Goal: Use online tool/utility: Utilize a website feature to perform a specific function

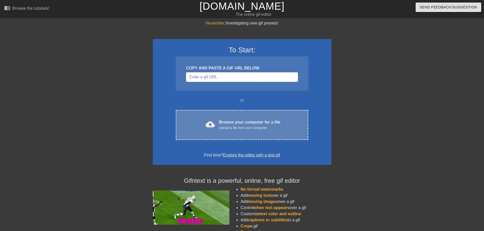
click at [242, 123] on div "Browse your computer for a file Upload a file from your computer" at bounding box center [249, 124] width 61 height 11
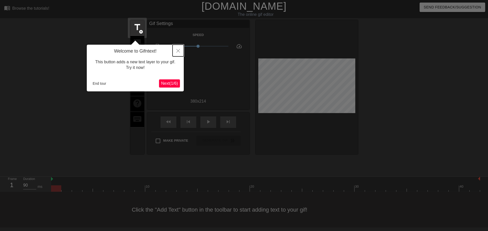
click at [178, 51] on icon "Close" at bounding box center [178, 51] width 4 height 4
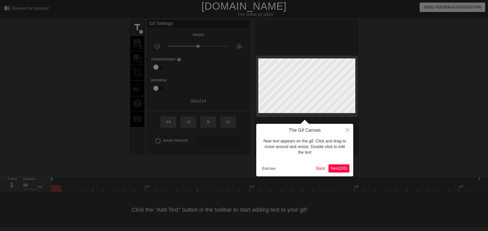
click at [338, 169] on span "Next ( 2 / 6 )" at bounding box center [338, 168] width 17 height 4
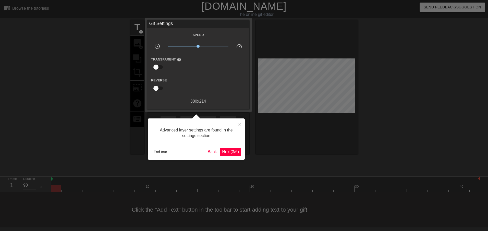
click at [235, 150] on span "Next ( 3 / 6 )" at bounding box center [230, 152] width 17 height 4
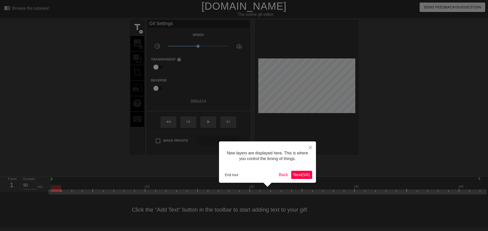
scroll to position [4, 0]
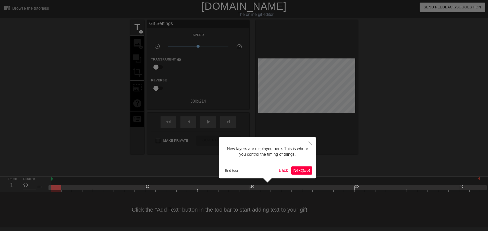
click at [299, 168] on span "Next ( 5 / 6 )" at bounding box center [301, 170] width 17 height 4
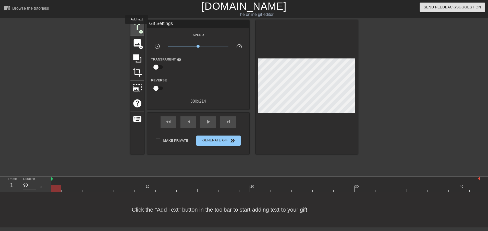
click at [137, 28] on span "title" at bounding box center [137, 27] width 10 height 10
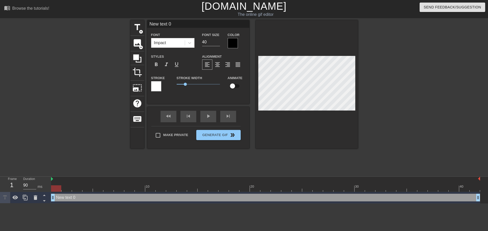
scroll to position [1, 2]
type input "K"
type textarea "K"
type input "KZ"
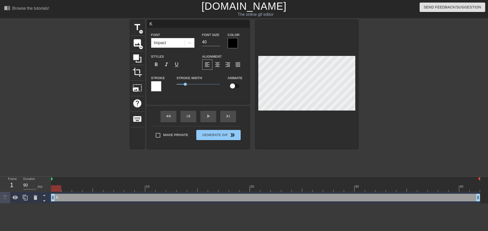
type textarea "KZ"
type input "KZ7"
type textarea "KZ7"
type input "KZ74"
type textarea "KZ74"
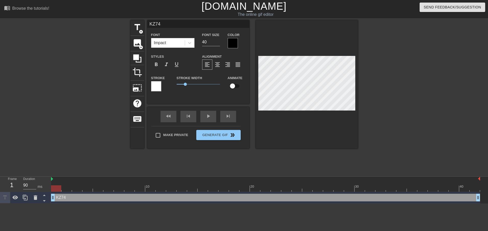
type input "KZ74"
type textarea "KZ74"
type input "KZ74 t"
type textarea "KZ74 t"
type input "KZ74 tr"
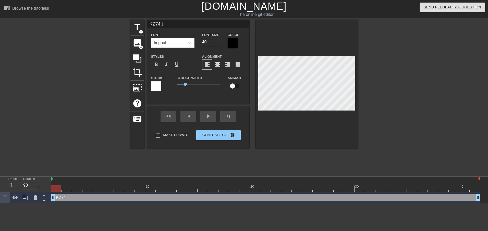
type textarea "KZ74 tr"
type input "KZ74 tra"
type textarea "KZ74 tra"
type input "KZ74 [PERSON_NAME]"
type textarea "KZ74 [PERSON_NAME]"
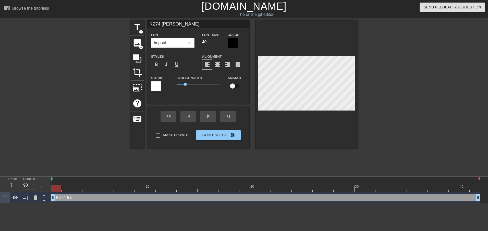
scroll to position [1, 1]
type input "KZ74 trans"
type textarea "KZ74 trans"
type input "KZ74 transf"
type textarea "KZ74 transf"
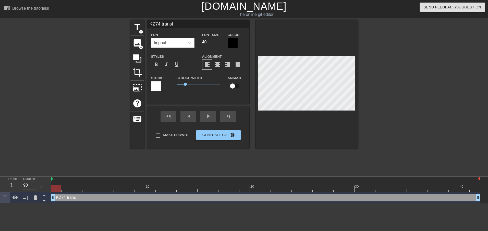
type input "KZ74 transfe"
type textarea "KZ74 transfe"
type input "KZ74 transfer"
type textarea "KZ74 transfer"
type input "KZ74 transferr"
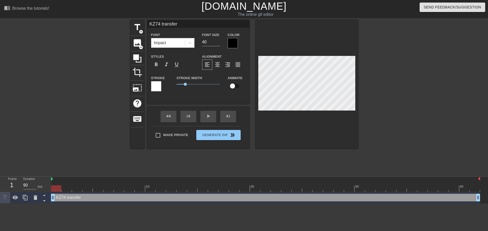
type textarea "KZ74 transferr"
type input "KZ74 transferre"
type textarea "KZ74 transferre"
type input "KZ74 transferred"
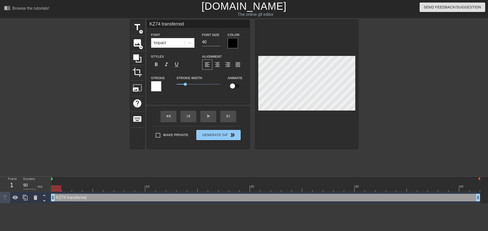
type textarea "KZ74 transferred"
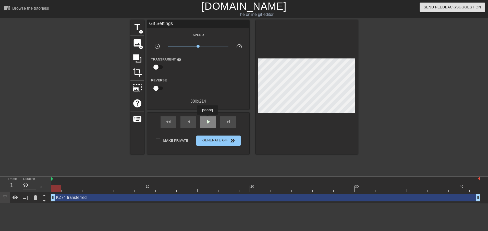
click at [207, 119] on span "play_arrow" at bounding box center [208, 122] width 6 height 6
click at [207, 120] on span "pause" at bounding box center [208, 122] width 6 height 6
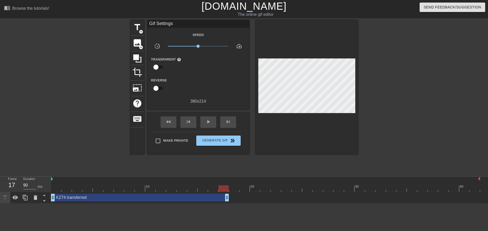
drag, startPoint x: 478, startPoint y: 197, endPoint x: 224, endPoint y: 187, distance: 254.6
click at [224, 176] on div "10 20 30 40 KZ74 transferred drag_handle drag_handle" at bounding box center [269, 190] width 437 height 27
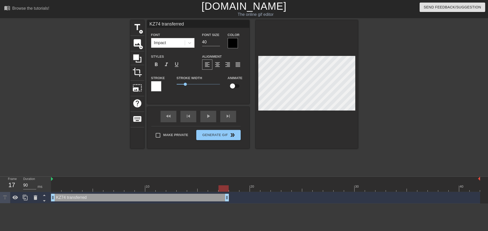
scroll to position [1, 1]
click at [232, 86] on input "checkbox" at bounding box center [232, 86] width 29 height 10
checkbox input "true"
click at [136, 29] on span "title" at bounding box center [137, 27] width 10 height 10
type input "New text 1"
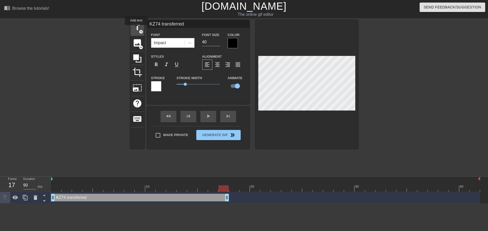
checkbox input "false"
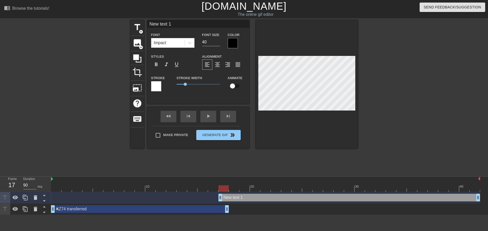
type input "KZ74 transferred"
checkbox input "true"
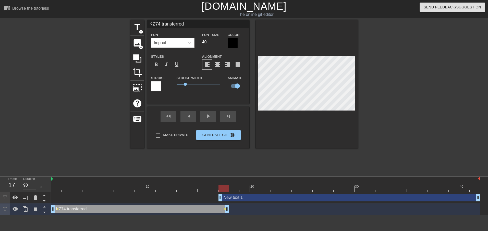
type input "New text 1"
checkbox input "false"
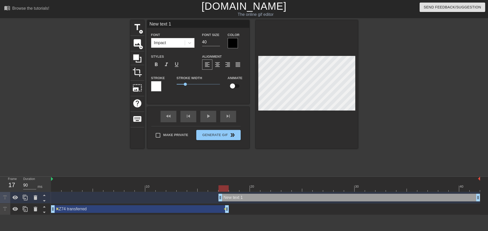
drag, startPoint x: 293, startPoint y: 113, endPoint x: 274, endPoint y: 133, distance: 28.2
click at [274, 133] on div at bounding box center [307, 84] width 102 height 128
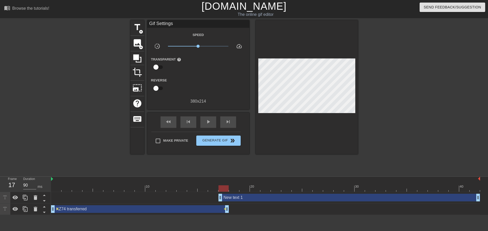
click at [242, 176] on div "New text 1 drag_handle drag_handle" at bounding box center [349, 198] width 262 height 8
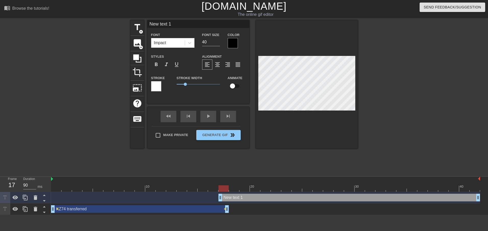
click at [240, 176] on div "New text 1 drag_handle drag_handle" at bounding box center [349, 198] width 262 height 8
drag, startPoint x: 220, startPoint y: 197, endPoint x: 249, endPoint y: 198, distance: 28.4
click at [249, 176] on div "New text 1 drag_handle drag_handle" at bounding box center [265, 198] width 429 height 8
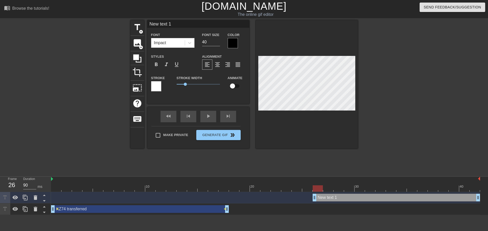
drag, startPoint x: 252, startPoint y: 199, endPoint x: 311, endPoint y: 196, distance: 59.2
click at [311, 176] on div "New text 1 drag_handle drag_handle" at bounding box center [265, 198] width 429 height 8
type input "1"
type textarea "1"
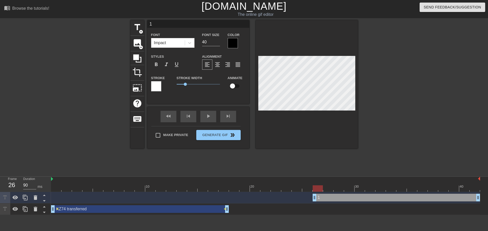
scroll to position [1, 1]
type input "H"
type textarea "H"
type input "HD"
type textarea "HD"
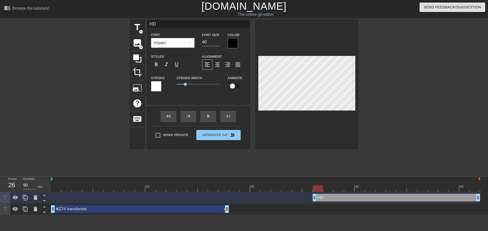
type input "HD4"
type textarea "HD4"
type input "HD45"
type textarea "HD45"
type input "HD45"
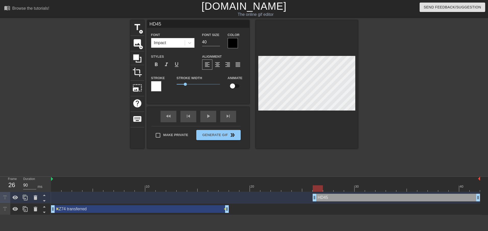
type textarea "HD45"
type input "HD45 U"
type textarea "HD45 U"
type input "HD45 Up"
type textarea "HD45 Up"
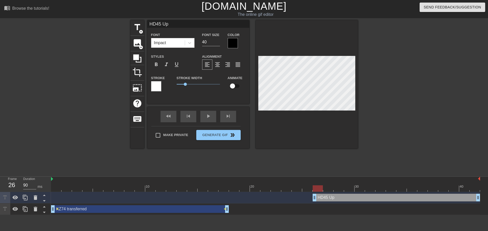
type input "HD45 Upg"
type textarea "HD45 Upg"
type input "HD45 Upgr"
type textarea "HD45 Upgr"
type input "HD45 Upgra"
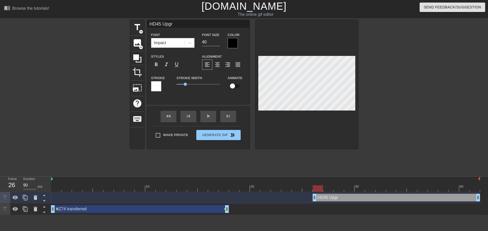
type textarea "HD45 Upgra"
type input "HD45 Upgrad"
type textarea "HD45 Upgrad"
type input "HD45 Upgrade"
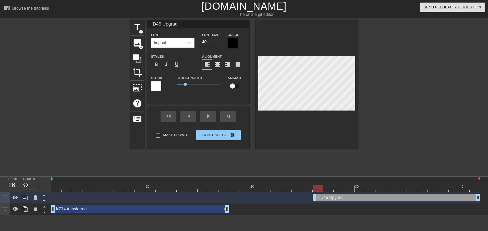
type textarea "HD45 Upgrade"
click at [209, 119] on span "play_arrow" at bounding box center [208, 116] width 6 height 6
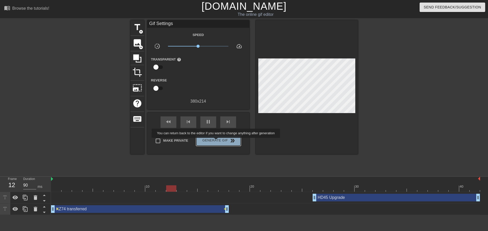
click at [216, 141] on span "Generate Gif double_arrow" at bounding box center [218, 141] width 40 height 6
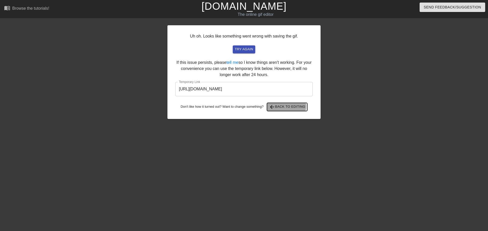
click at [285, 106] on span "arrow_back Back to Editing" at bounding box center [287, 107] width 36 height 6
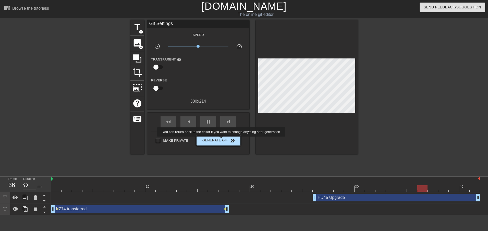
click at [221, 140] on span "Generate Gif double_arrow" at bounding box center [218, 141] width 40 height 6
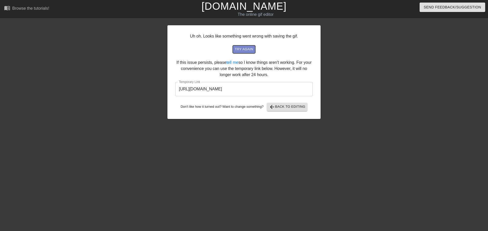
click at [244, 51] on span "try again" at bounding box center [244, 49] width 18 height 6
click at [386, 76] on div at bounding box center [365, 96] width 77 height 153
click at [244, 50] on span "try again" at bounding box center [244, 49] width 18 height 6
drag, startPoint x: 285, startPoint y: 88, endPoint x: 177, endPoint y: 93, distance: 108.5
click at [177, 93] on input "[URL][DOMAIN_NAME]" at bounding box center [243, 89] width 137 height 14
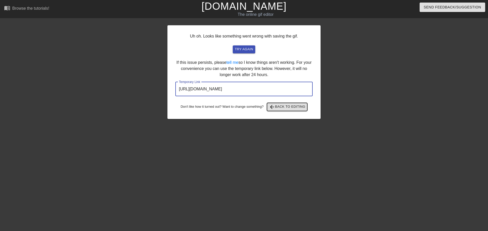
click at [293, 108] on span "arrow_back Back to Editing" at bounding box center [287, 107] width 36 height 6
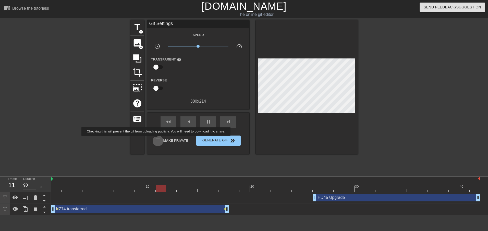
drag, startPoint x: 157, startPoint y: 140, endPoint x: 185, endPoint y: 152, distance: 31.1
click at [157, 140] on input "Make Private" at bounding box center [158, 140] width 11 height 11
checkbox input "true"
drag, startPoint x: 214, startPoint y: 140, endPoint x: 215, endPoint y: 144, distance: 4.7
click at [214, 140] on span "Generate Gif double_arrow" at bounding box center [218, 141] width 40 height 6
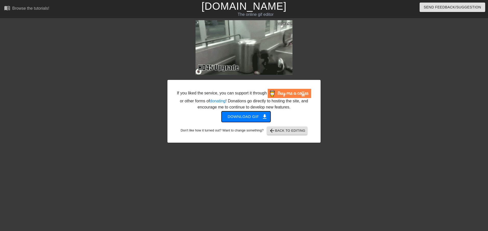
click at [258, 115] on span "Download gif get_app" at bounding box center [246, 116] width 37 height 7
